Goal: Transaction & Acquisition: Download file/media

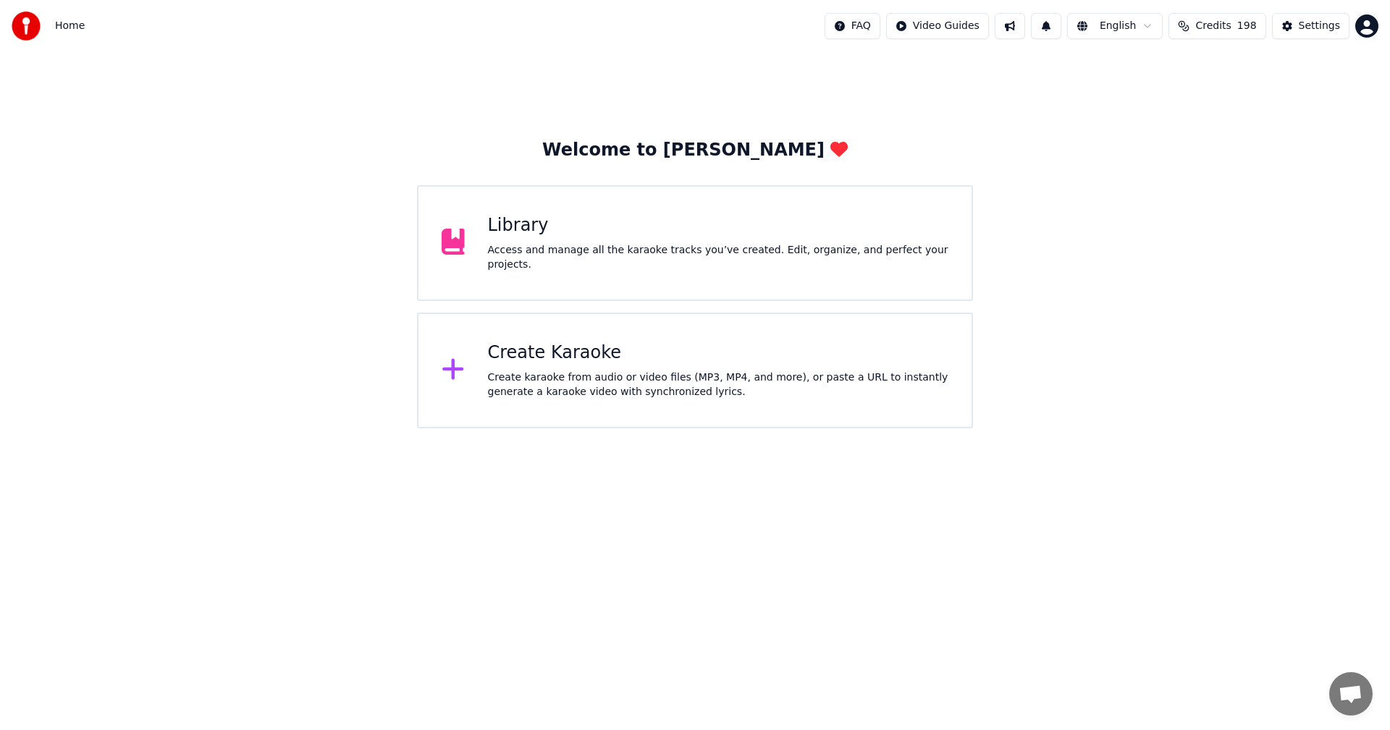
click at [558, 237] on div "Library" at bounding box center [718, 225] width 461 height 23
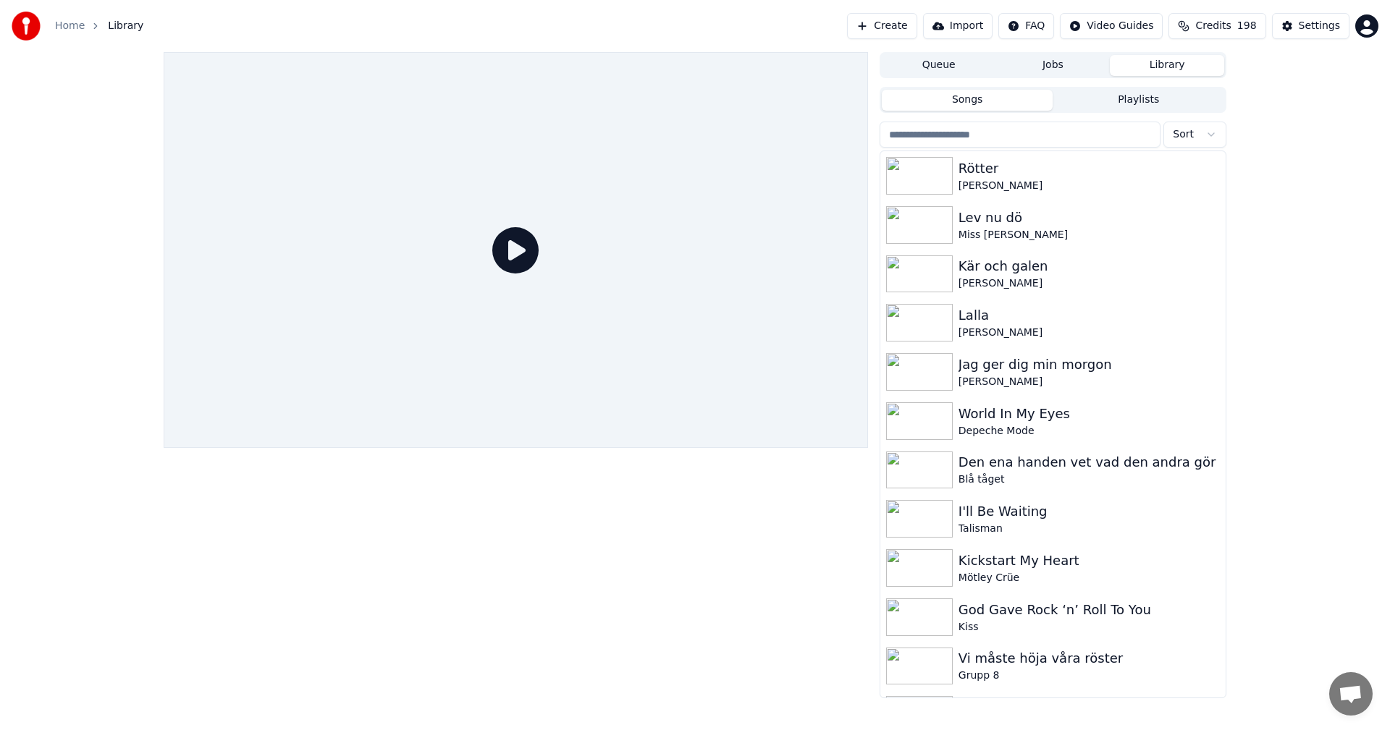
click at [1008, 139] on input "search" at bounding box center [1020, 135] width 281 height 26
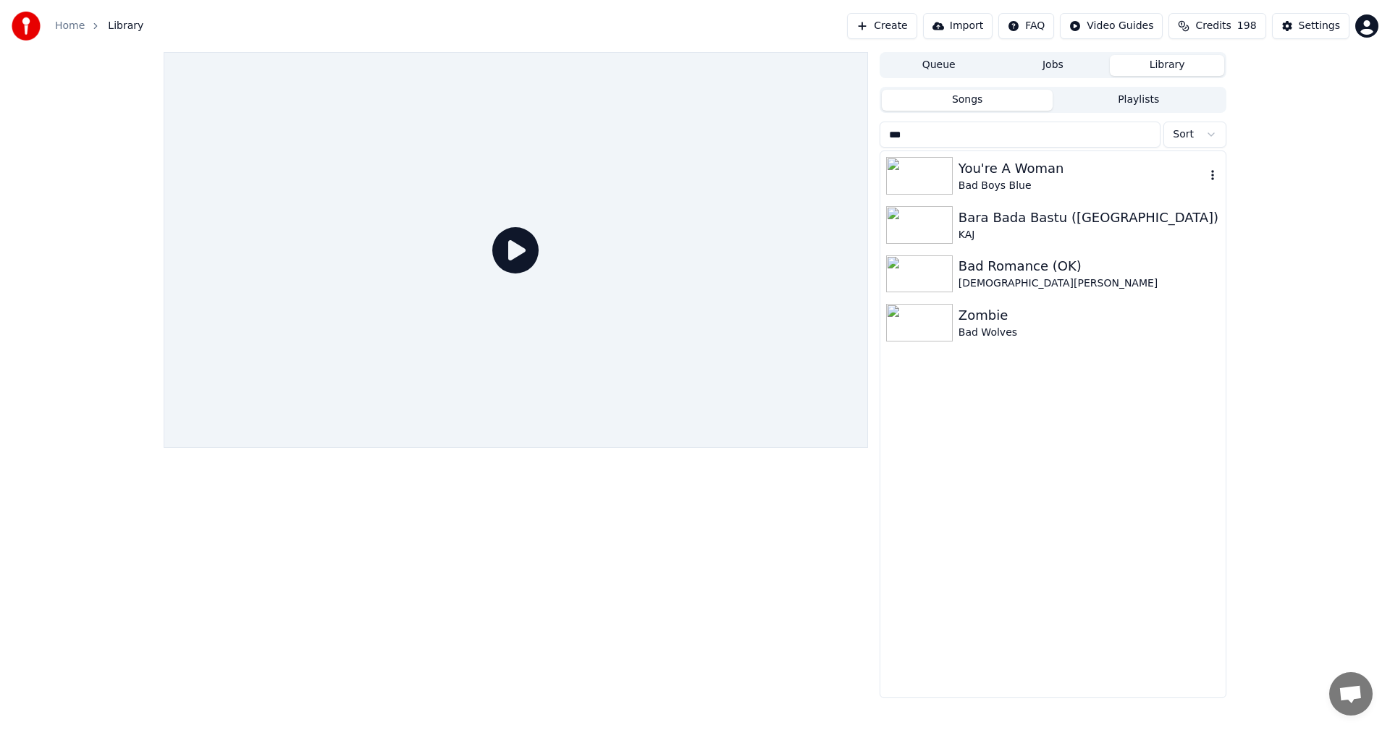
type input "***"
click at [1001, 176] on div "You're A Woman" at bounding box center [1082, 169] width 247 height 20
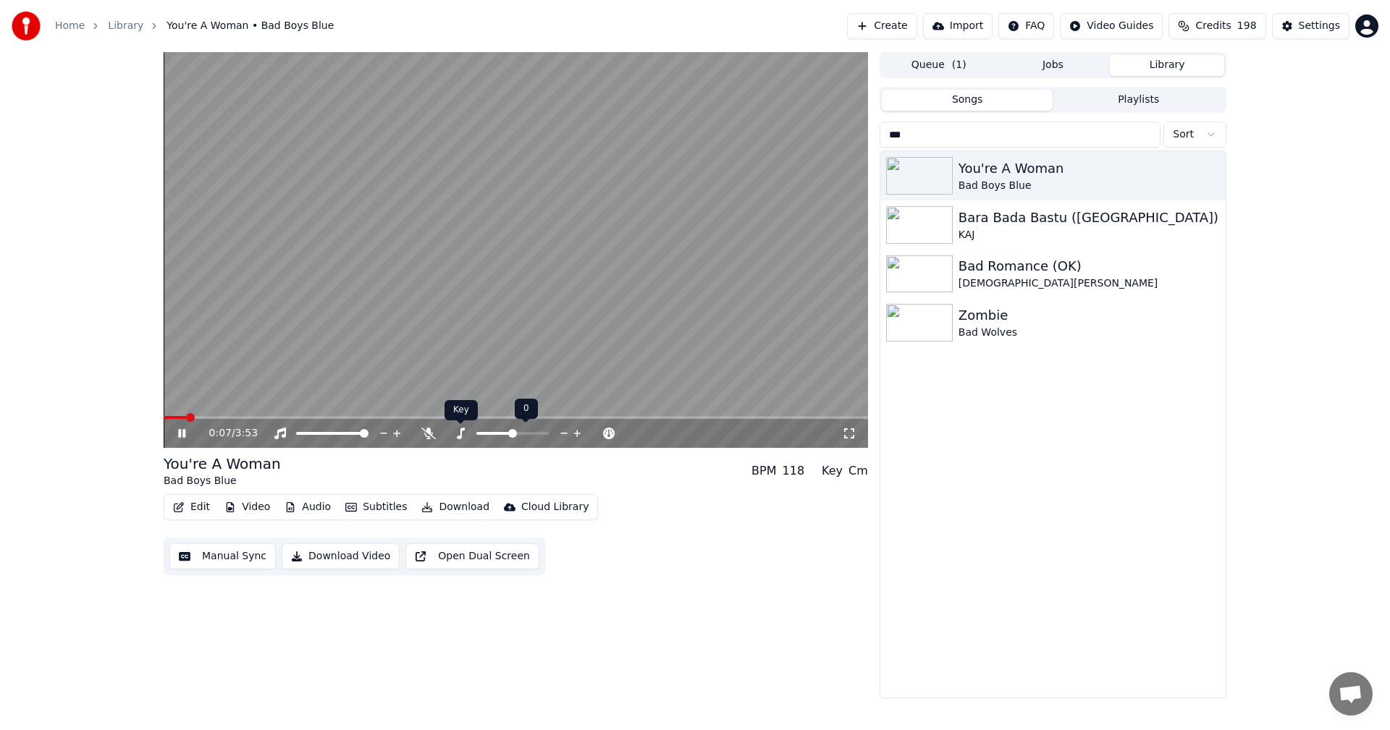
click at [461, 435] on icon at bounding box center [461, 434] width 8 height 12
click at [502, 429] on span at bounding box center [501, 433] width 9 height 9
click at [180, 429] on icon at bounding box center [192, 434] width 34 height 12
click at [348, 568] on button "Download Video" at bounding box center [341, 557] width 118 height 26
